Goal: Task Accomplishment & Management: Manage account settings

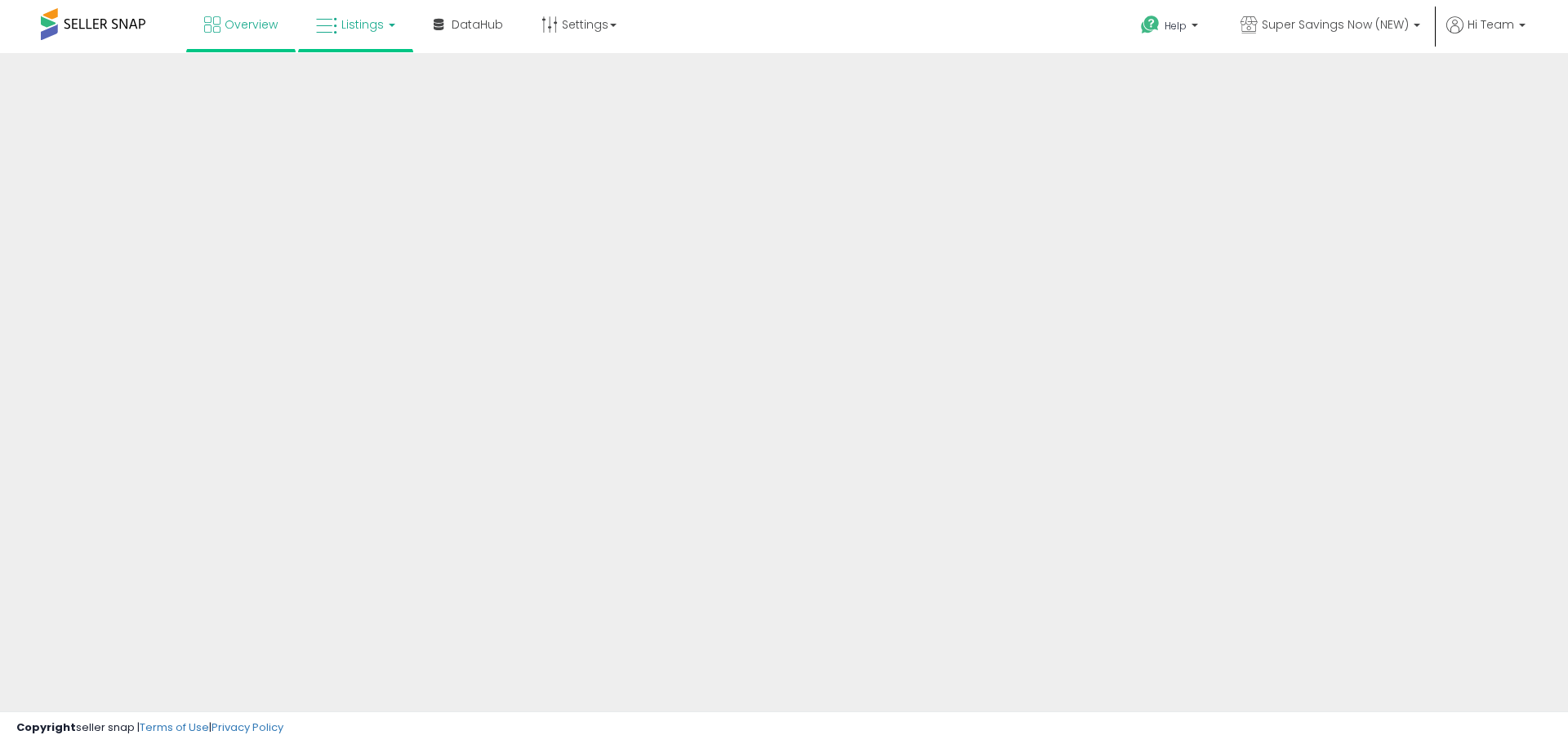
click at [342, 25] on span "Listings" at bounding box center [362, 25] width 43 height 17
click at [354, 32] on span "Listings" at bounding box center [362, 25] width 43 height 17
click at [356, 28] on span "Listings" at bounding box center [362, 25] width 43 height 17
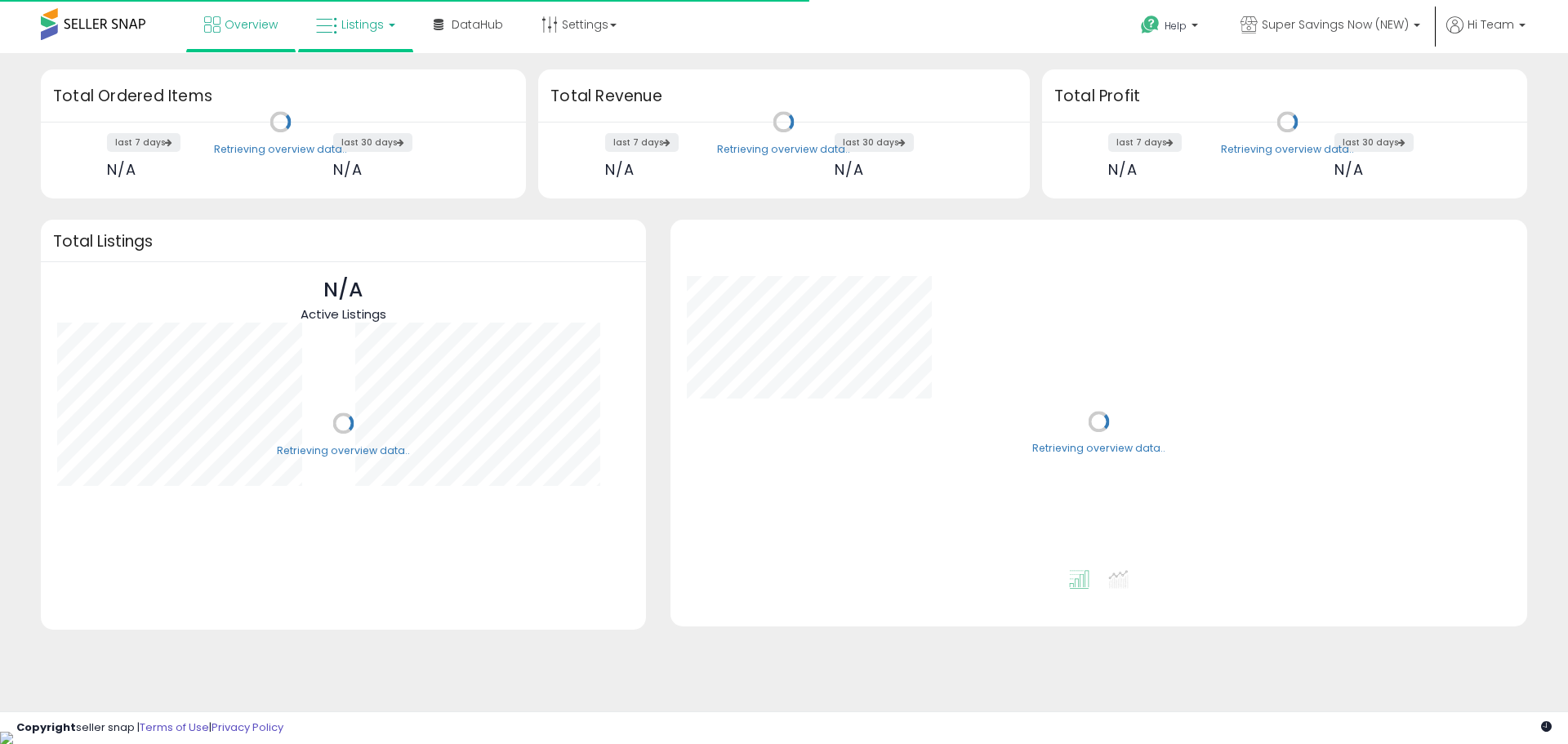
click at [360, 33] on link "Listings" at bounding box center [355, 24] width 104 height 49
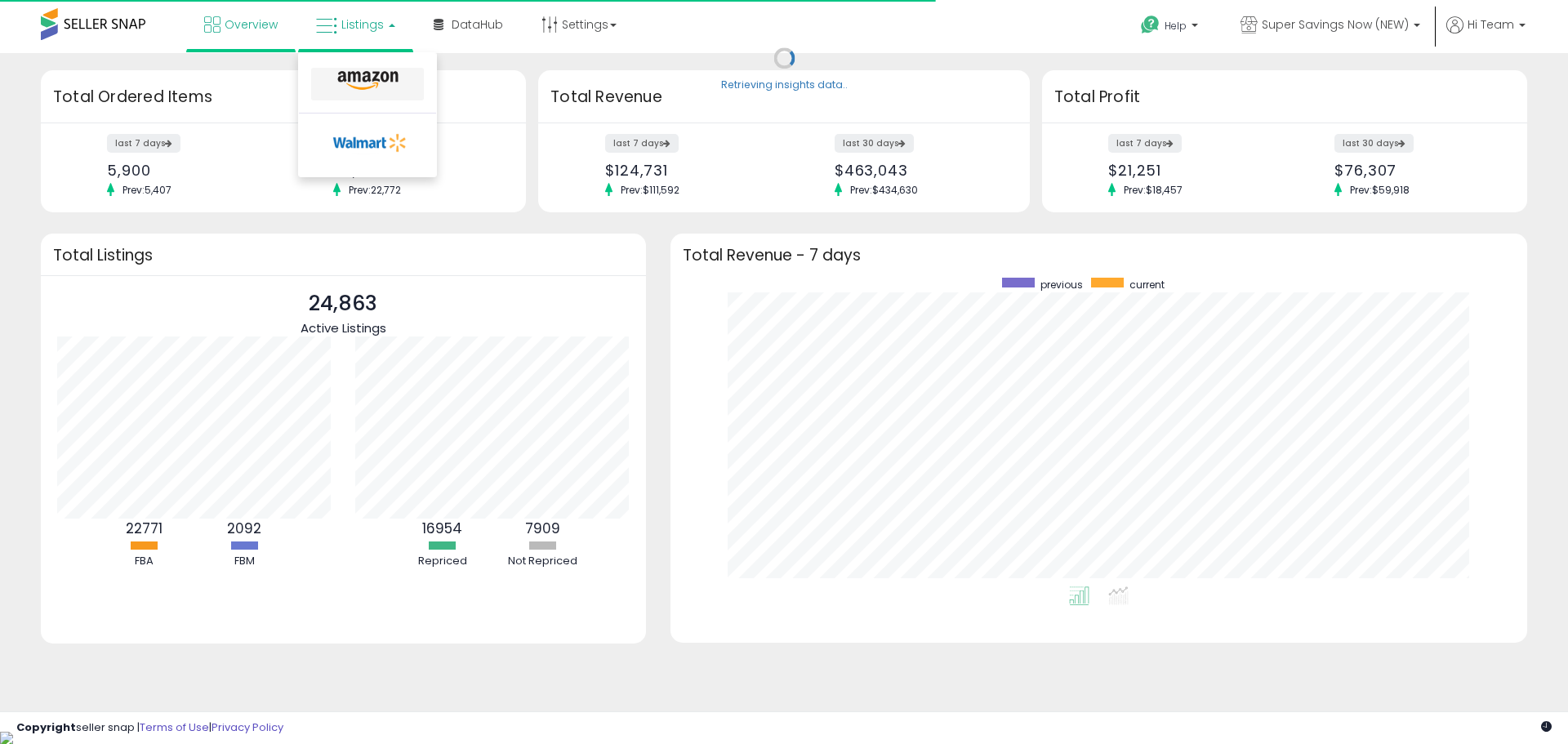
scroll to position [308, 824]
click at [361, 77] on icon at bounding box center [367, 80] width 71 height 21
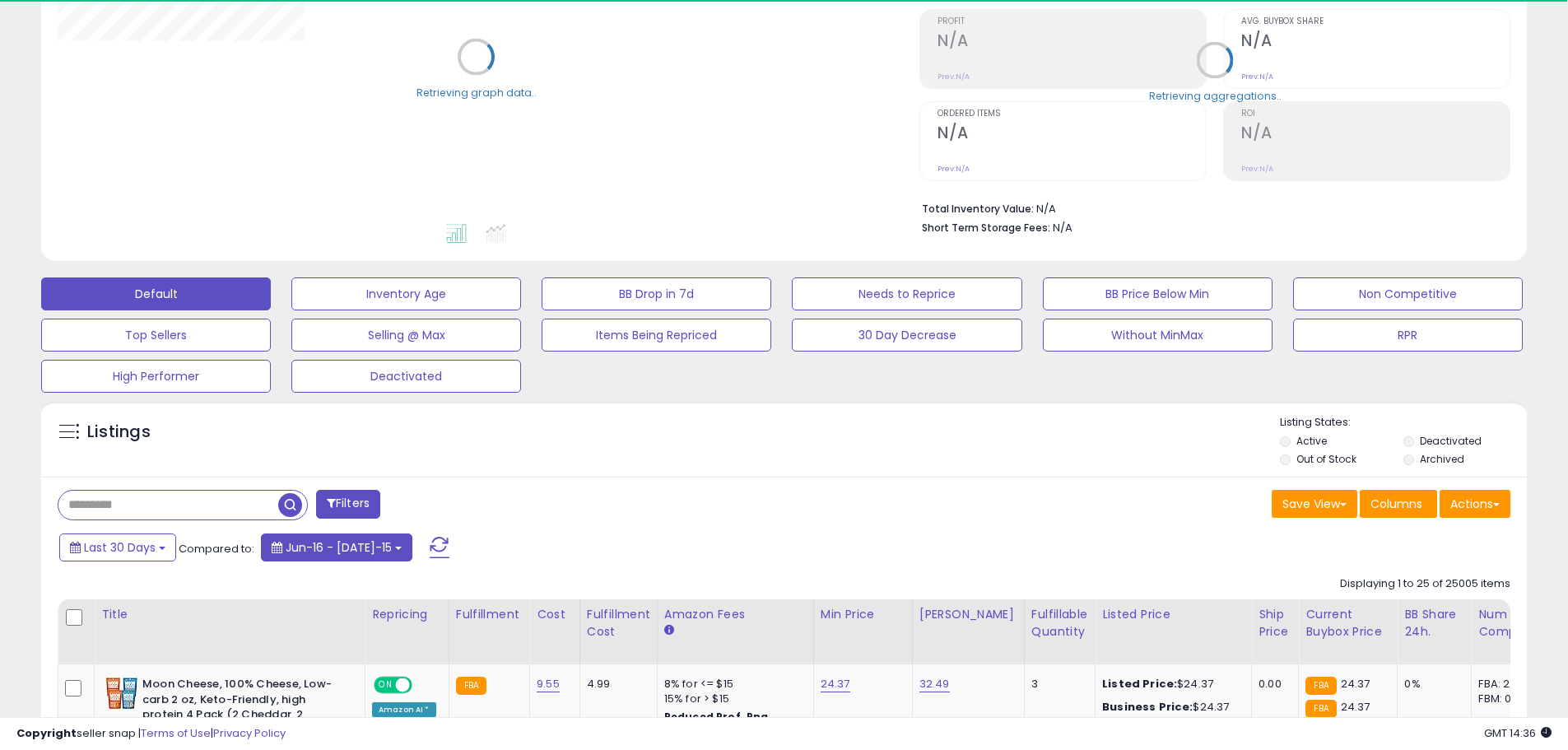
scroll to position [576, 0]
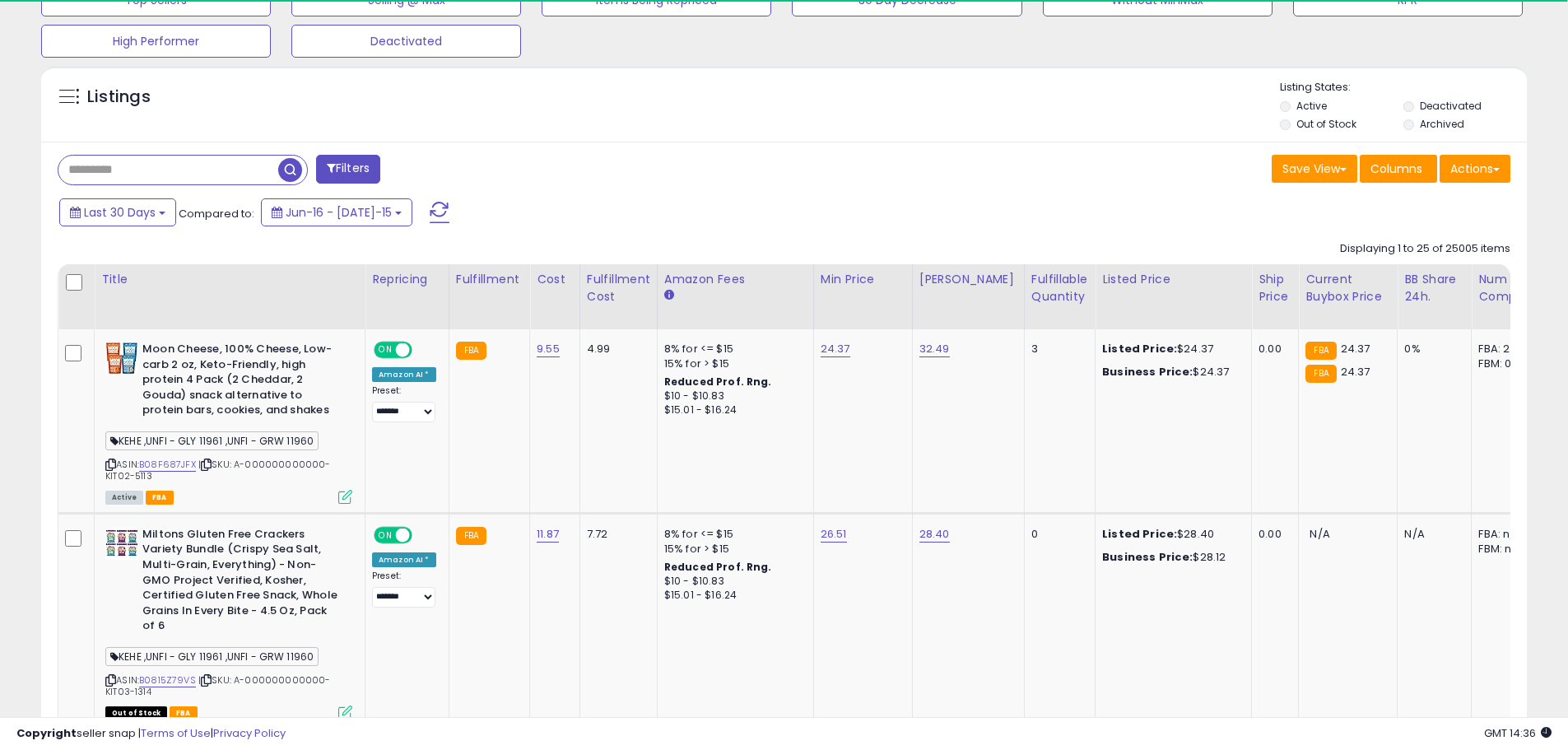
click at [185, 178] on input "text" at bounding box center [168, 170] width 220 height 29
paste input "**********"
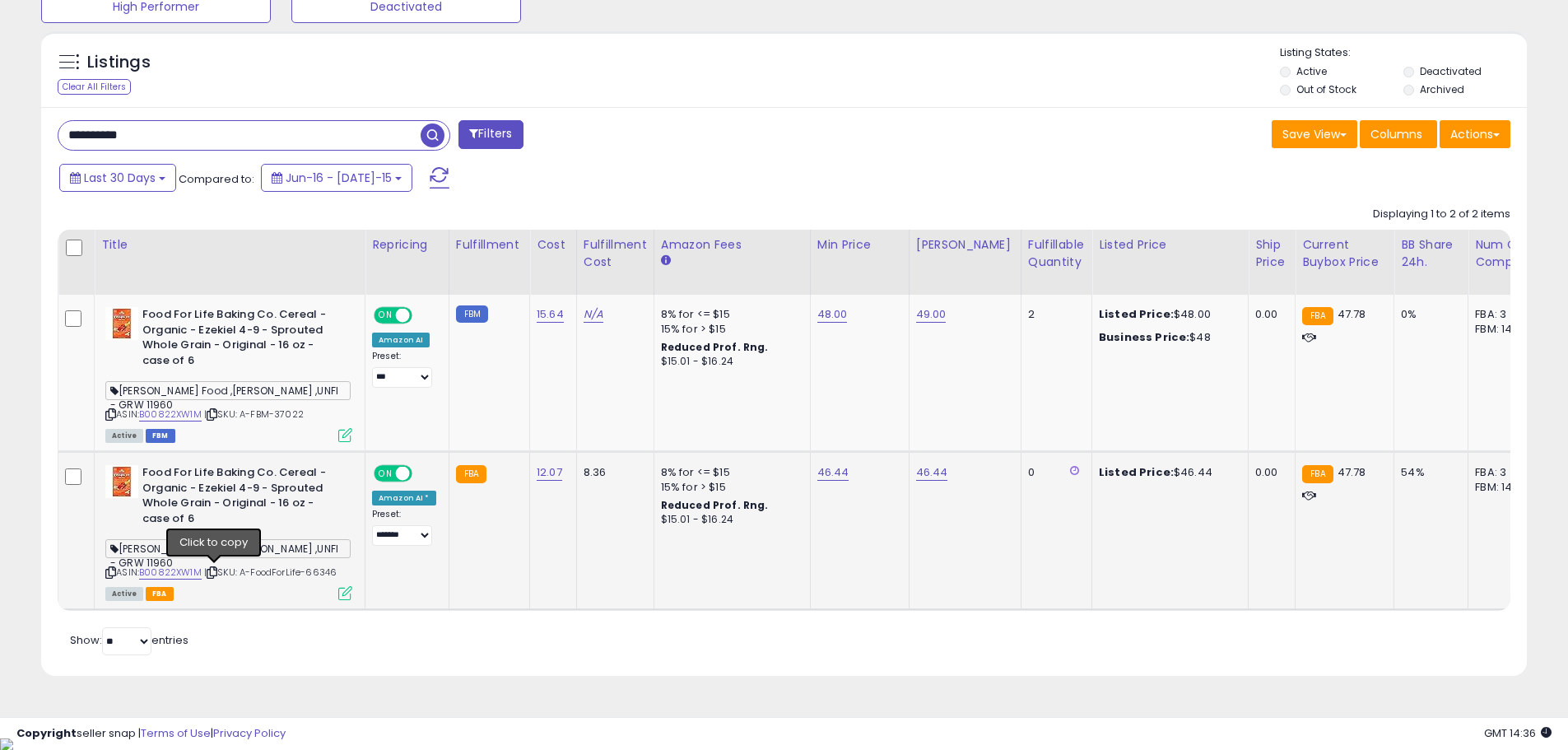
drag, startPoint x: 212, startPoint y: 572, endPoint x: 215, endPoint y: 548, distance: 24.2
click at [212, 572] on icon at bounding box center [212, 572] width 11 height 9
click at [161, 138] on input "**********" at bounding box center [239, 136] width 362 height 29
paste input "*********"
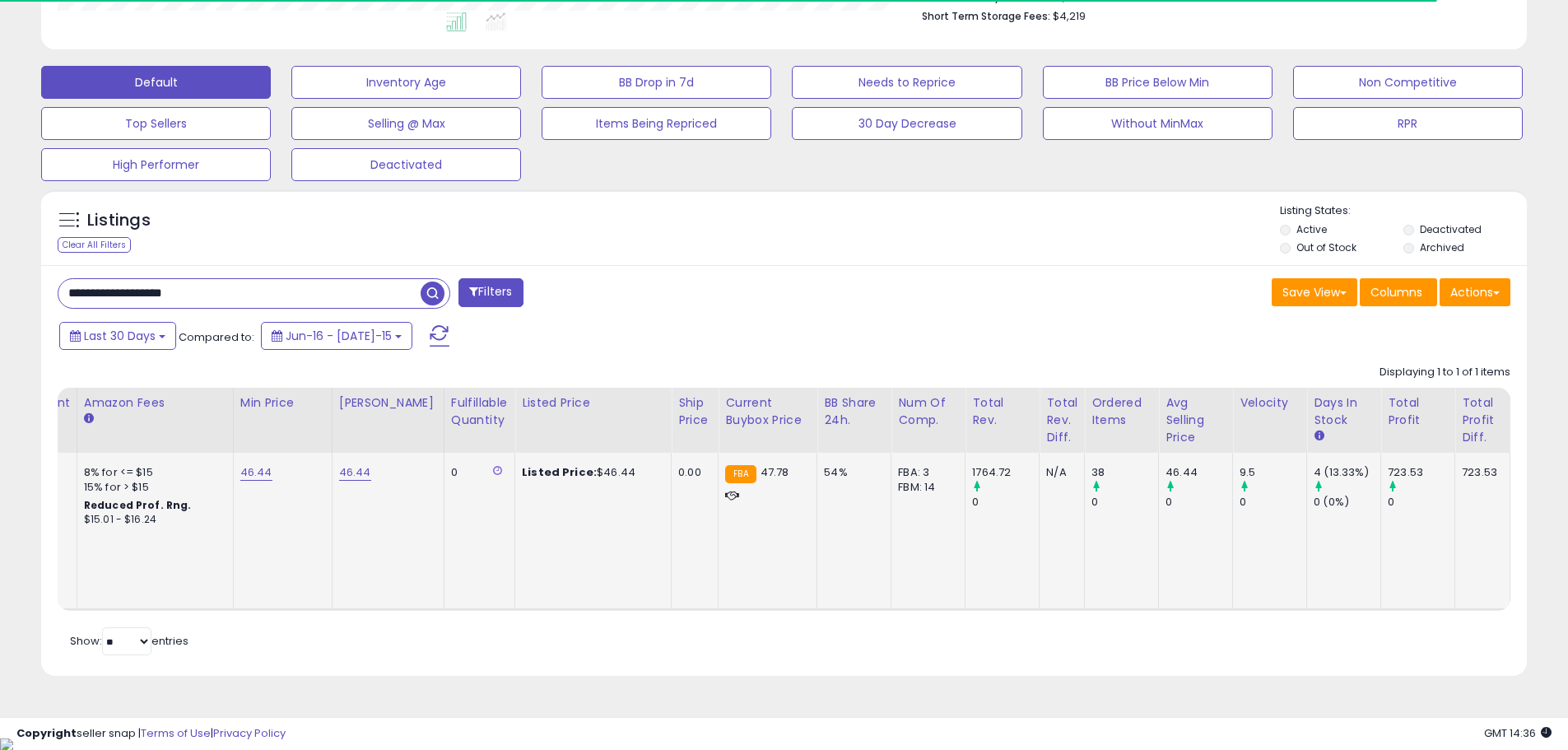
type input "**********"
click at [451, 470] on div "0" at bounding box center [476, 473] width 51 height 15
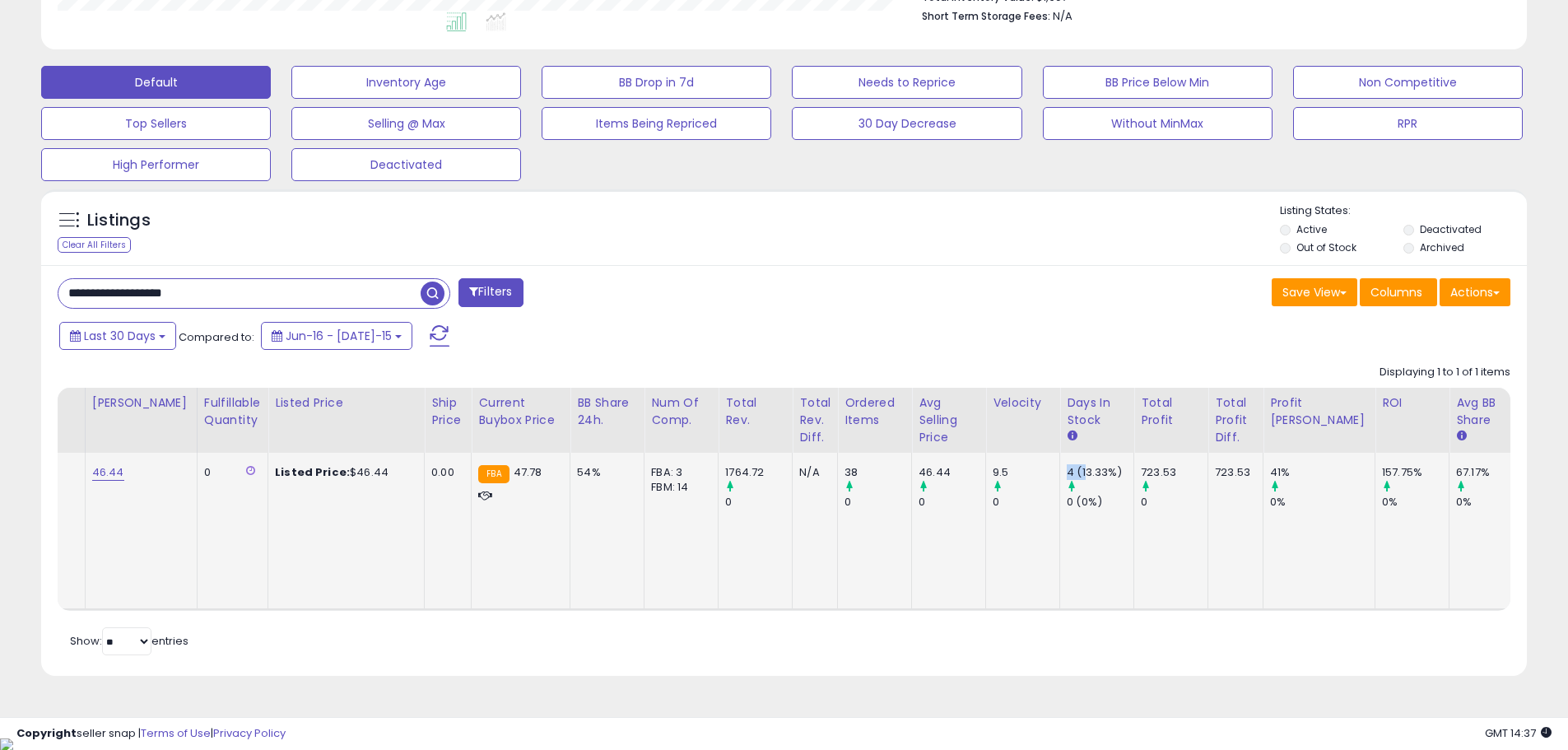
drag, startPoint x: 1065, startPoint y: 466, endPoint x: 1027, endPoint y: 473, distance: 38.6
click at [1033, 471] on tr "**********" at bounding box center [416, 531] width 2363 height 157
drag, startPoint x: 834, startPoint y: 469, endPoint x: 819, endPoint y: 473, distance: 15.5
click at [838, 473] on td "38 0" at bounding box center [875, 531] width 74 height 157
drag, startPoint x: 824, startPoint y: 471, endPoint x: 814, endPoint y: 471, distance: 10.0
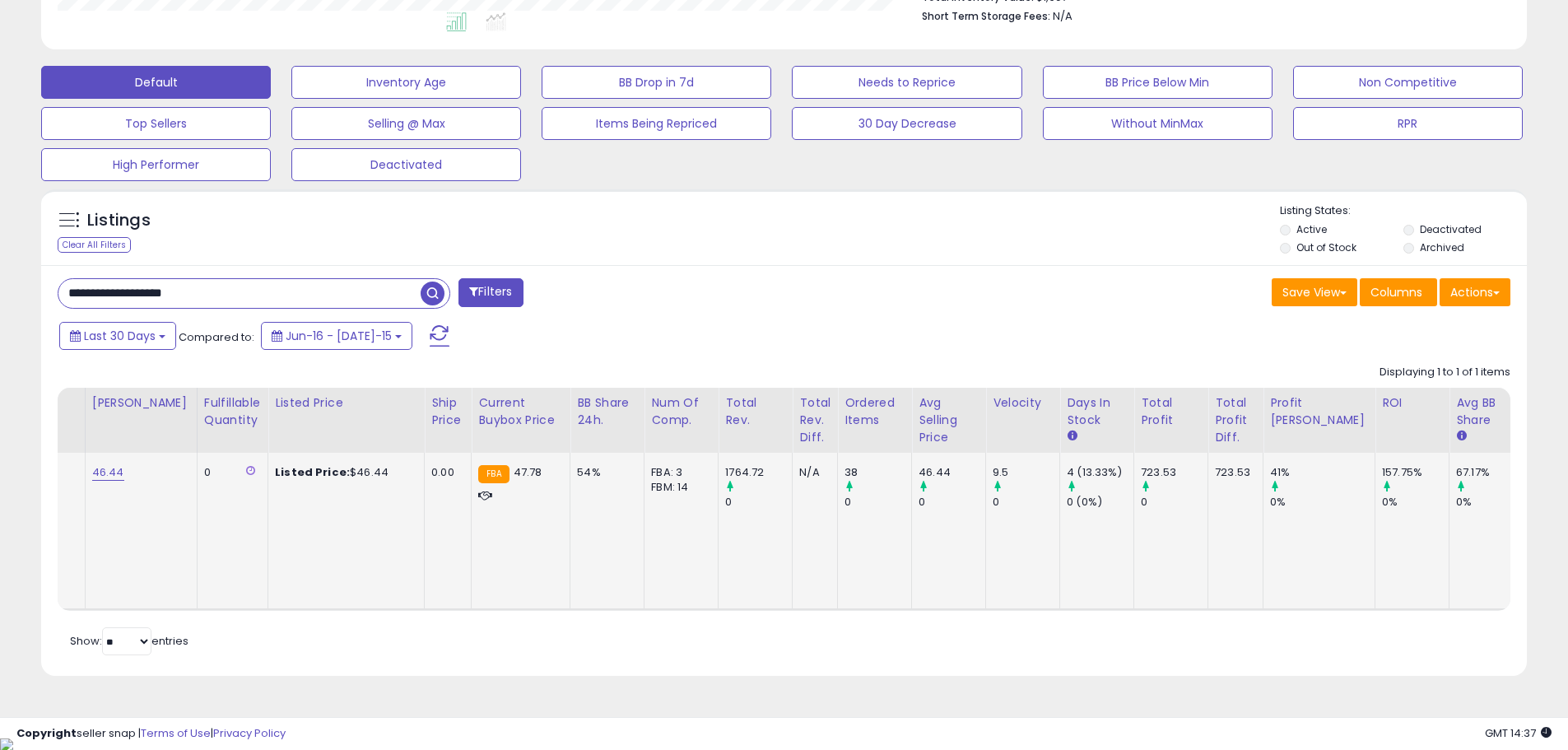
click at [838, 471] on td "38 0" at bounding box center [875, 531] width 74 height 157
drag, startPoint x: 1281, startPoint y: 463, endPoint x: 1225, endPoint y: 474, distance: 57.1
click at [1228, 474] on tr "**********" at bounding box center [416, 531] width 2363 height 157
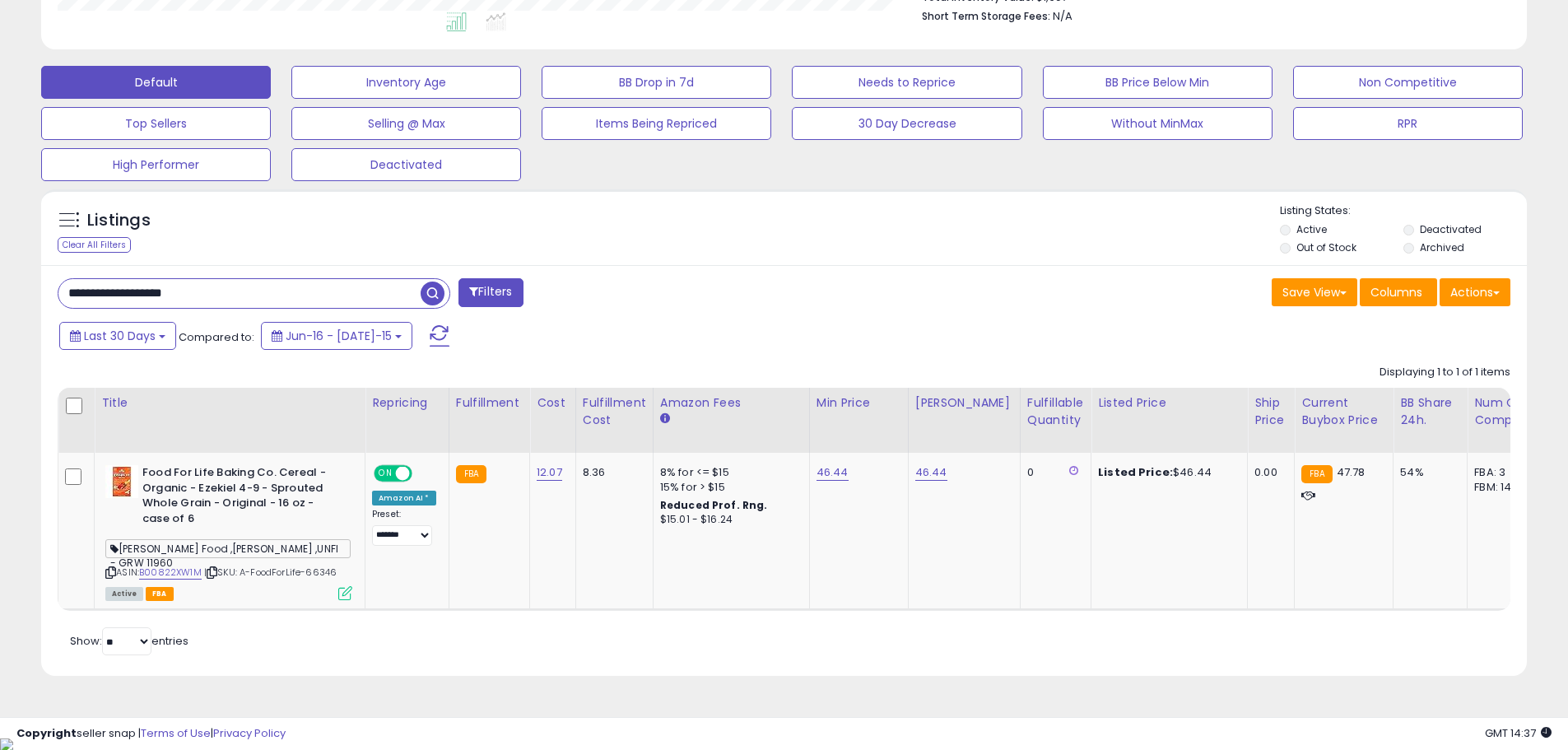
click at [817, 215] on div "Listings Clear All Filters Listing States:" at bounding box center [784, 231] width 1486 height 56
drag, startPoint x: 191, startPoint y: 517, endPoint x: 183, endPoint y: 518, distance: 8.1
click at [183, 518] on b "Food For Life Baking Co. Cereal - Organic - Ezekiel 4-9 - Sprouted Whole Grain …" at bounding box center [242, 497] width 200 height 65
click at [175, 517] on b "Food For Life Baking Co. Cereal - Organic - Ezekiel 4-9 - Sprouted Whole Grain …" at bounding box center [242, 497] width 200 height 65
click at [175, 517] on b "Food For Life Baking Co. Cereal - Organic - Ezekiel 4-9 - Sprouted Whole Grain …" at bounding box center [242, 497] width 200 height 65
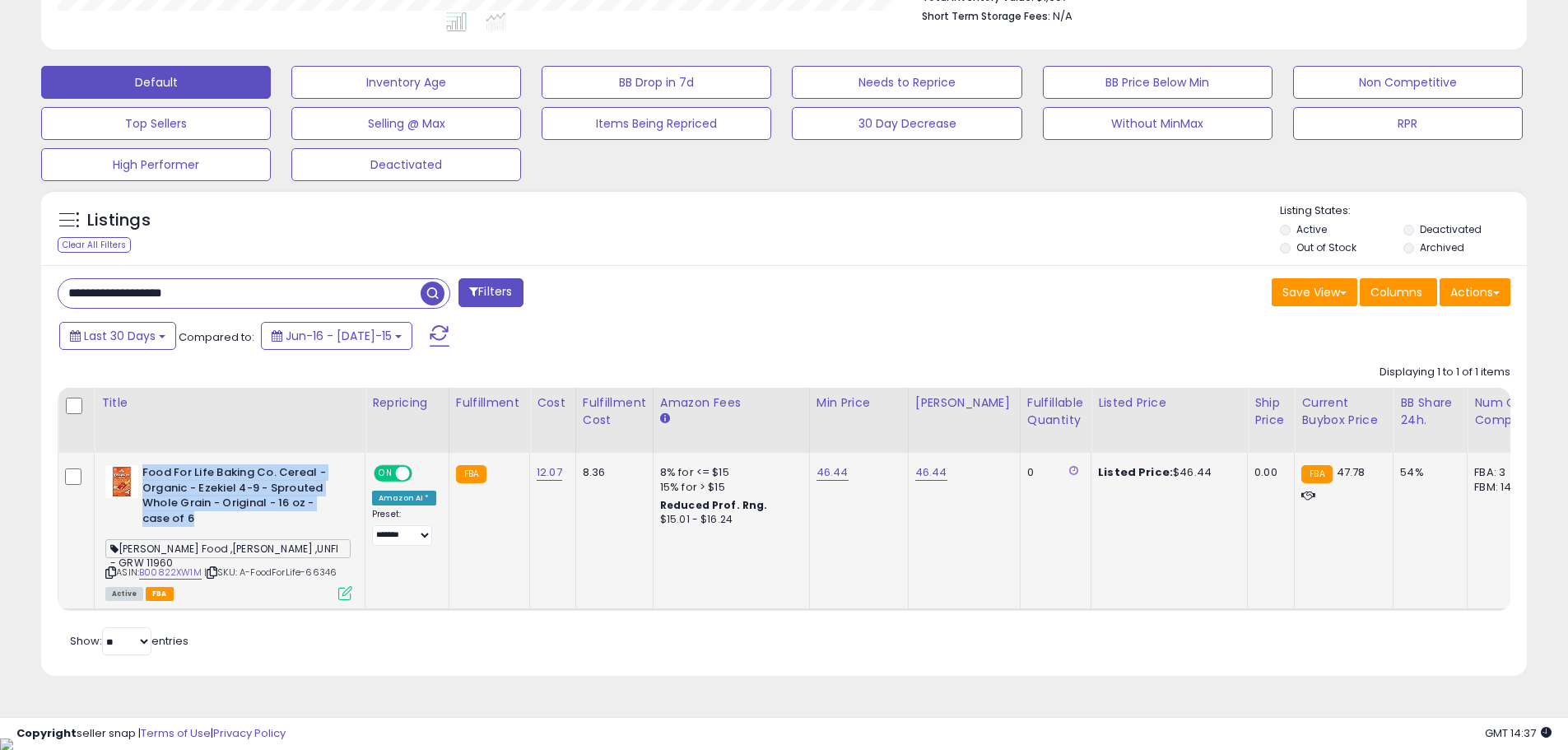
click at [175, 518] on b "Food For Life Baking Co. Cereal - Organic - Ezekiel 4-9 - Sprouted Whole Grain …" at bounding box center [242, 497] width 200 height 65
click at [160, 520] on b "Food For Life Baking Co. Cereal - Organic - Ezekiel 4-9 - Sprouted Whole Grain …" at bounding box center [242, 497] width 200 height 65
drag, startPoint x: 194, startPoint y: 521, endPoint x: 141, endPoint y: 470, distance: 73.6
click at [141, 470] on div "Food For Life Baking Co. Cereal - Organic - Ezekiel 4-9 - Sprouted Whole Grain …" at bounding box center [228, 497] width 247 height 65
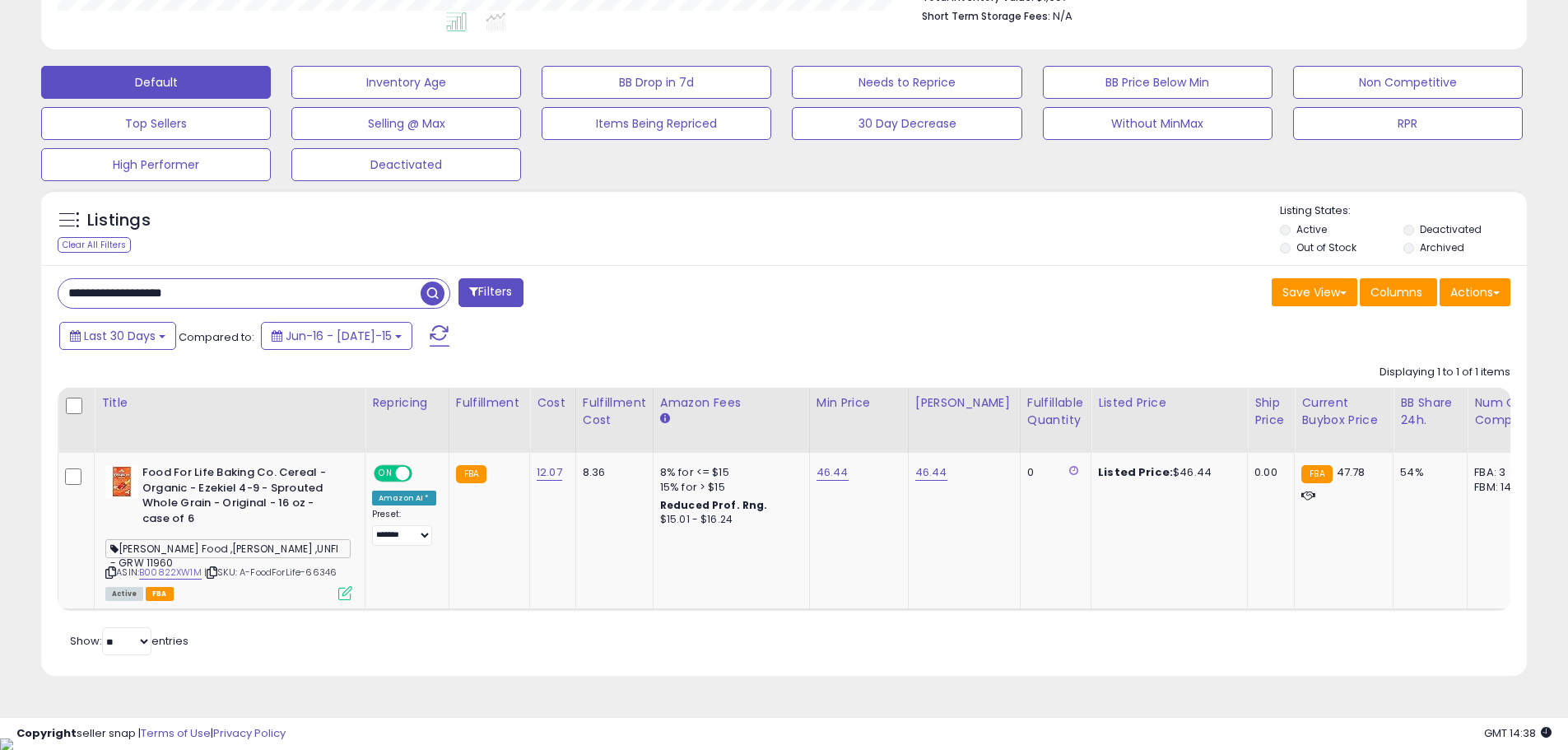
click at [609, 350] on div "Last 30 Days Compared to: Jun-16 - [DATE]-15" at bounding box center [599, 338] width 1090 height 37
click at [962, 252] on div "Listings Clear All Filters Listing States:" at bounding box center [784, 231] width 1486 height 56
click at [856, 279] on div "Save View Save As New View Update Current View Columns Actions Import Export Vi…" at bounding box center [1154, 294] width 739 height 32
